Goal: Information Seeking & Learning: Learn about a topic

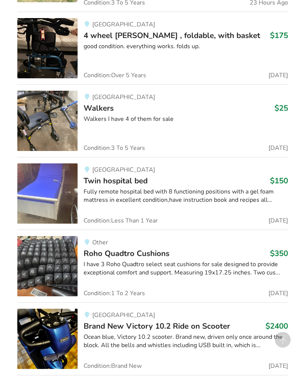
scroll to position [2267, 0]
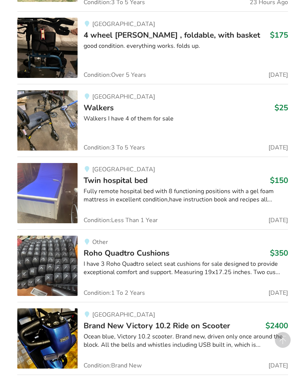
click at [158, 187] on div "Fully remote hospital bed with 8 functioning positions with a gel foam mattress…" at bounding box center [185, 195] width 204 height 17
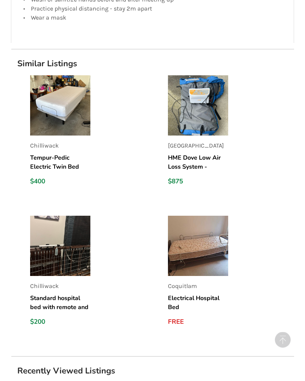
scroll to position [857, 0]
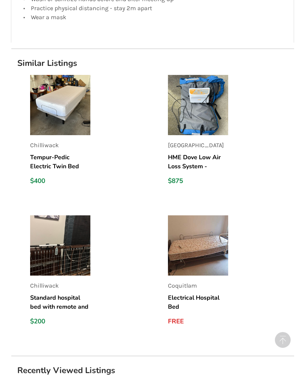
click at [200, 245] on img at bounding box center [198, 245] width 60 height 60
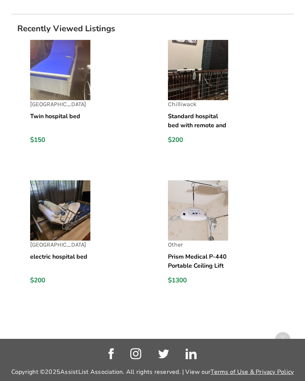
scroll to position [1239, 0]
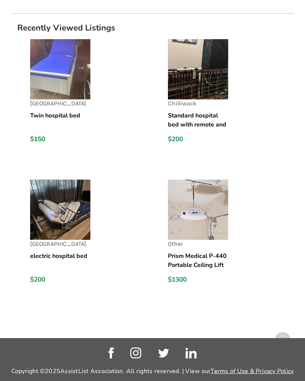
click at [67, 202] on img at bounding box center [60, 209] width 60 height 60
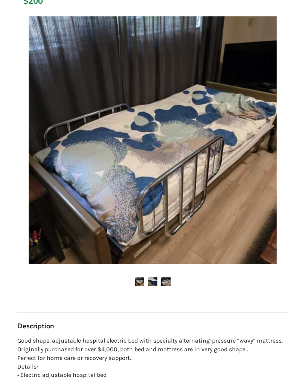
scroll to position [131, 0]
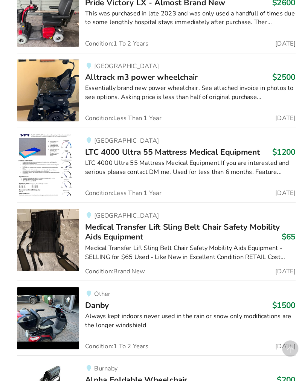
scroll to position [10493, 0]
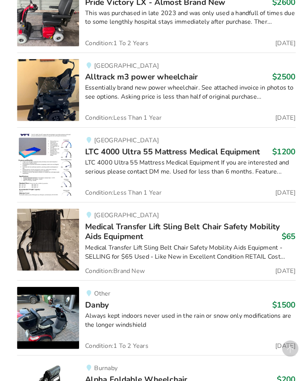
click at [115, 216] on span "Medical Transfer Lift Sling Belt Chair Safety Mobility Aids Equipment" at bounding box center [177, 226] width 189 height 20
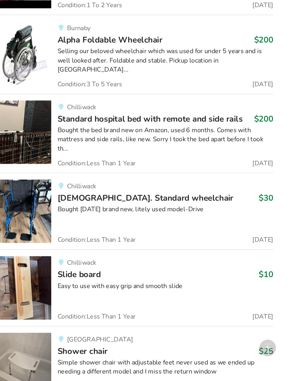
scroll to position [10815, 0]
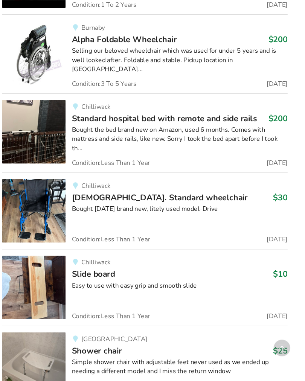
click at [195, 319] on link "Abbotsford Shower chair $25 Simple shower chair with adjustable feet never used…" at bounding box center [152, 355] width 270 height 73
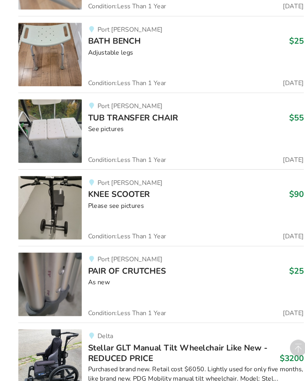
scroll to position [9861, 0]
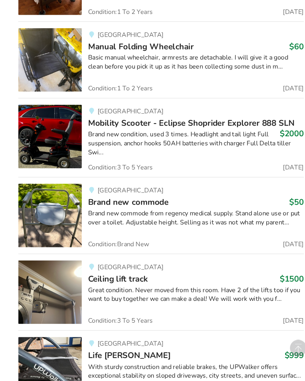
scroll to position [12590, 0]
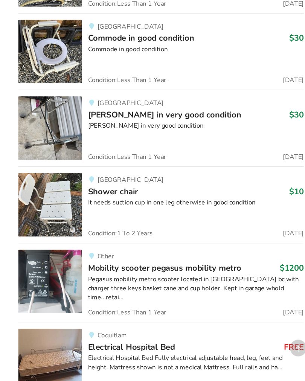
scroll to position [8256, 0]
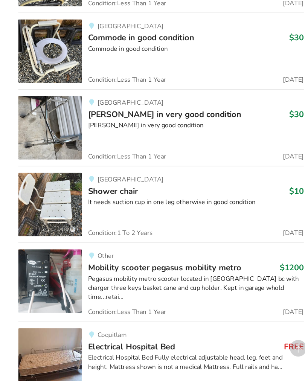
click at [244, 265] on link "Other Mobility scooter pegasus mobility metro $1200 Pegasus mobility metro scoo…" at bounding box center [152, 277] width 270 height 75
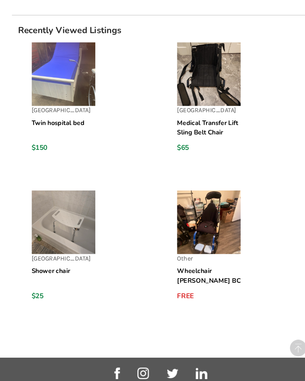
scroll to position [1214, 0]
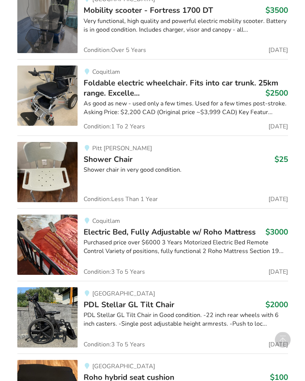
scroll to position [6029, 0]
